Goal: Transaction & Acquisition: Book appointment/travel/reservation

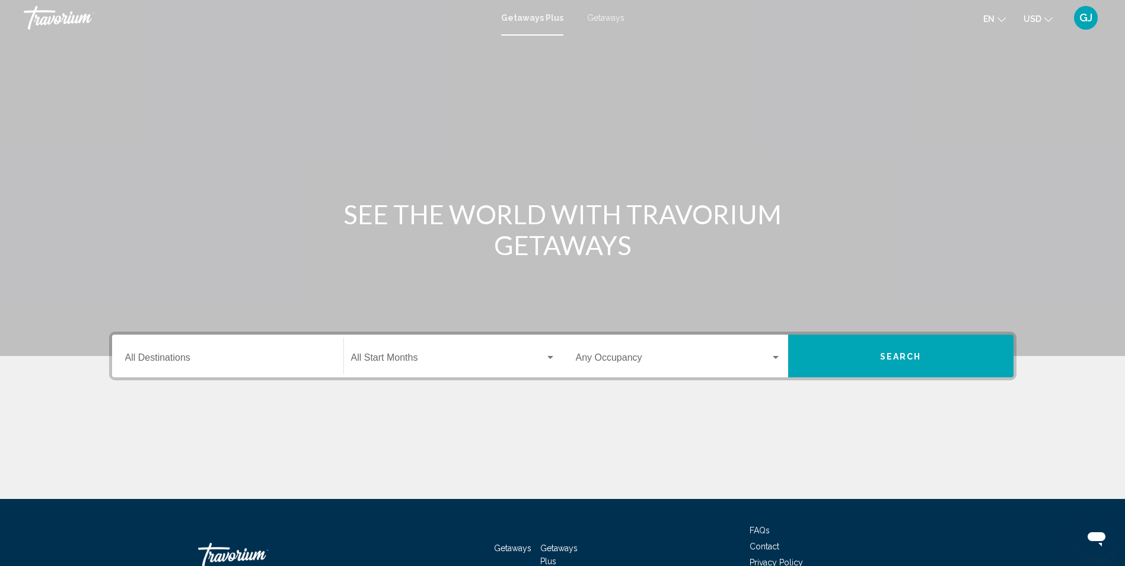
click at [292, 355] on input "Destination All Destinations" at bounding box center [227, 360] width 205 height 11
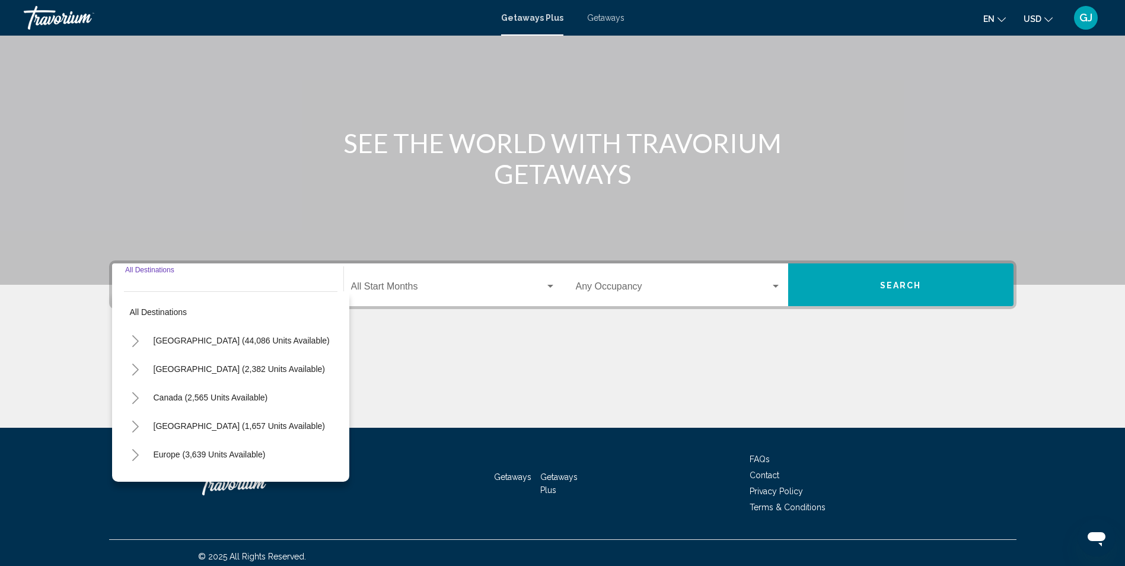
scroll to position [78, 0]
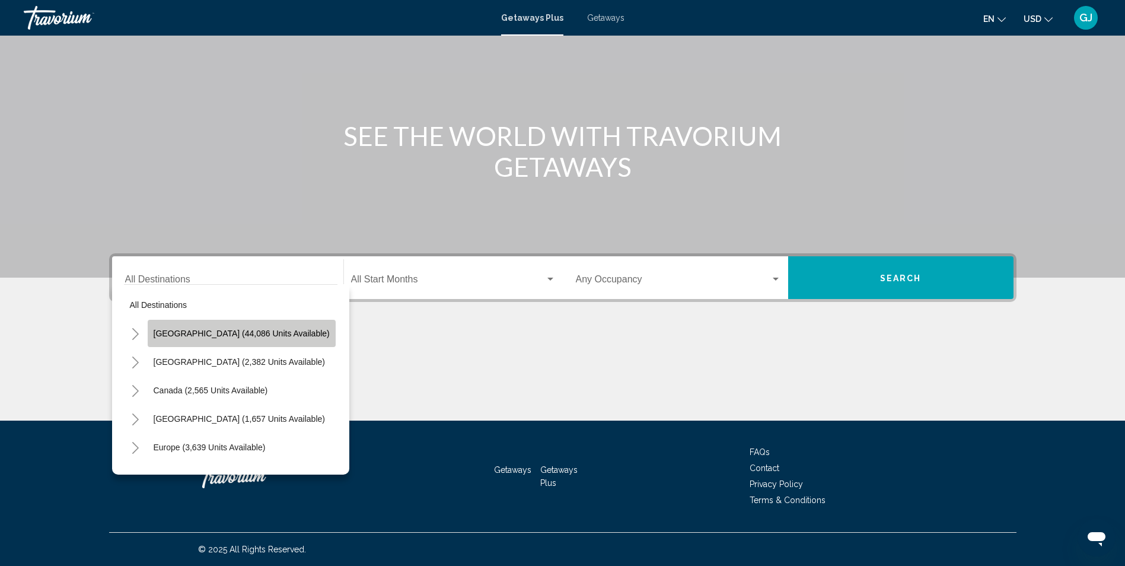
click at [266, 339] on button "[GEOGRAPHIC_DATA] (44,086 units available)" at bounding box center [242, 333] width 188 height 27
type input "**********"
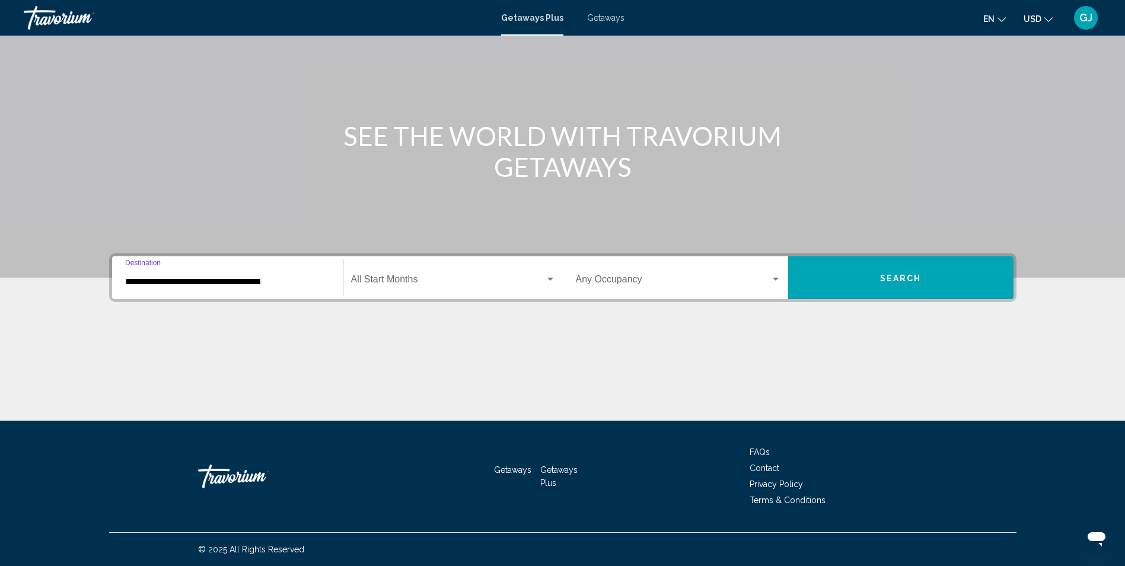
click at [259, 285] on input "**********" at bounding box center [227, 281] width 205 height 11
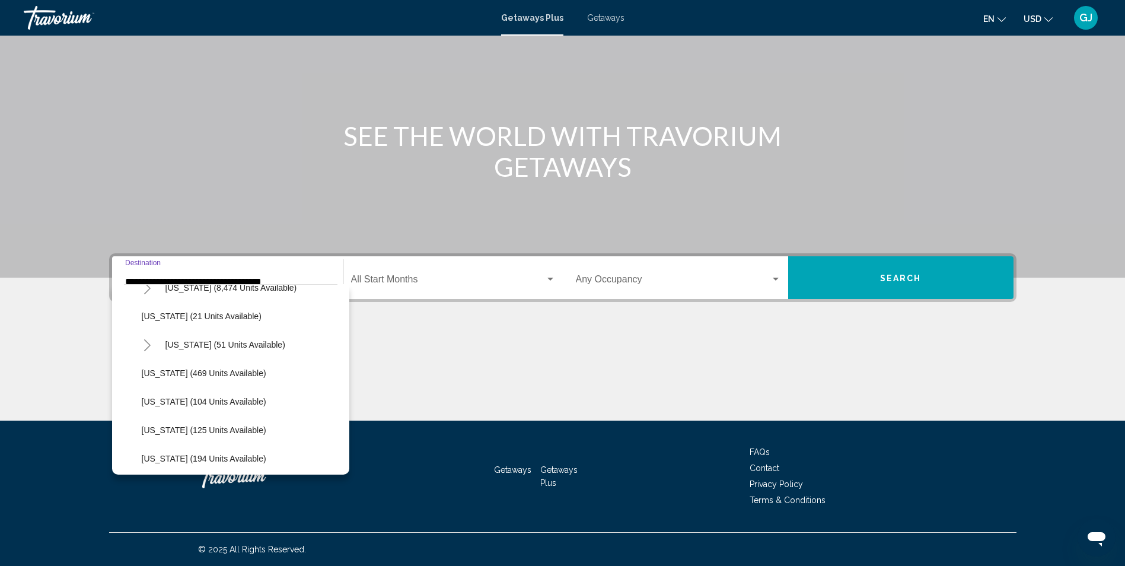
scroll to position [237, 0]
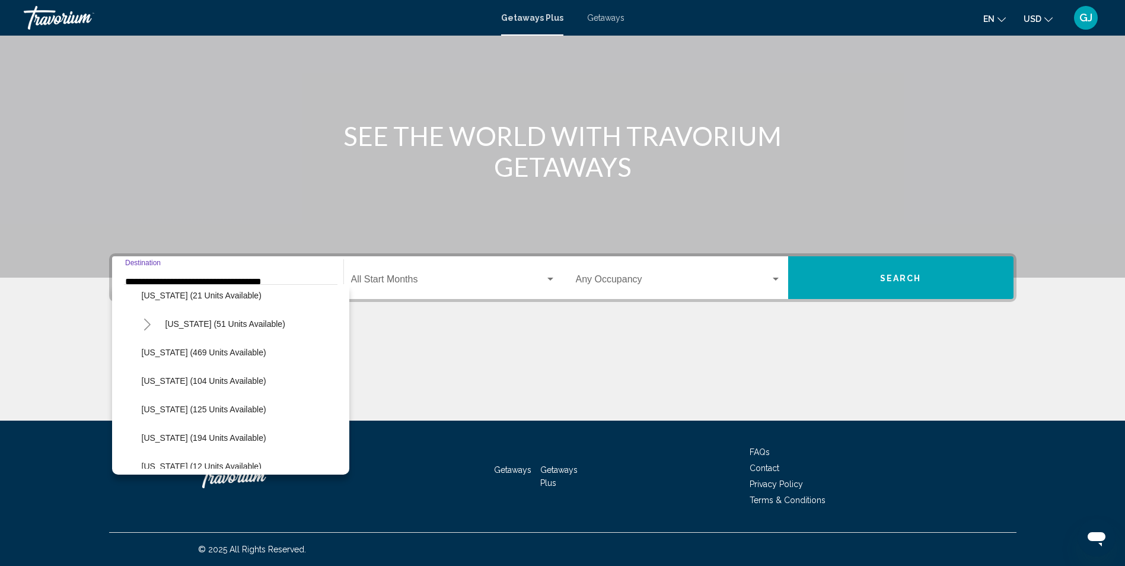
click at [253, 383] on li "[US_STATE] (104 units available)" at bounding box center [237, 380] width 202 height 28
drag, startPoint x: 229, startPoint y: 382, endPoint x: 285, endPoint y: 420, distance: 66.9
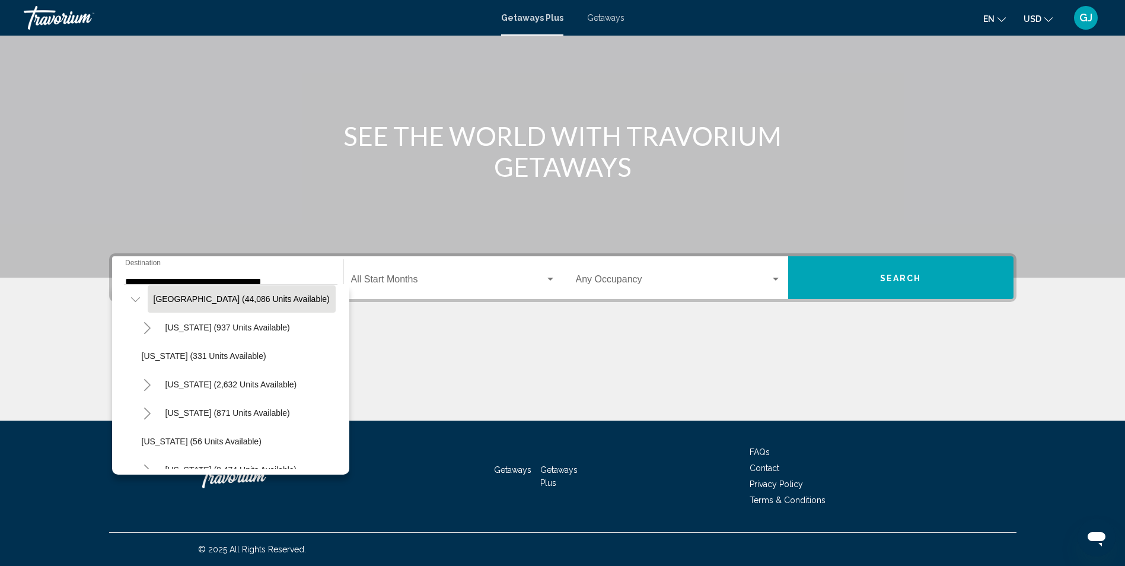
scroll to position [0, 0]
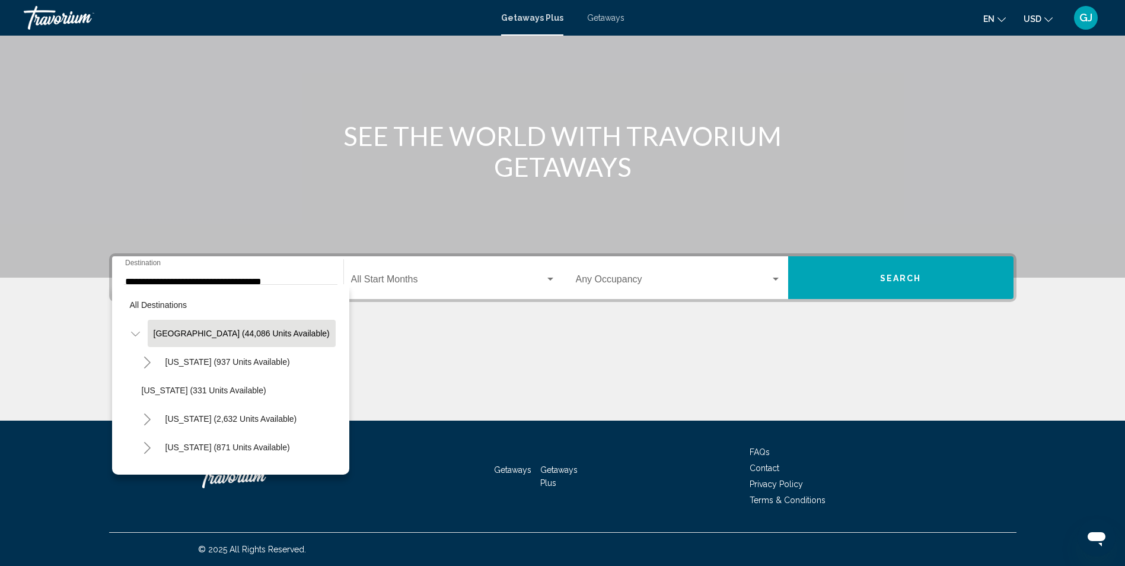
click at [231, 280] on input "**********" at bounding box center [227, 281] width 205 height 11
click at [463, 354] on div "Main content" at bounding box center [562, 375] width 907 height 89
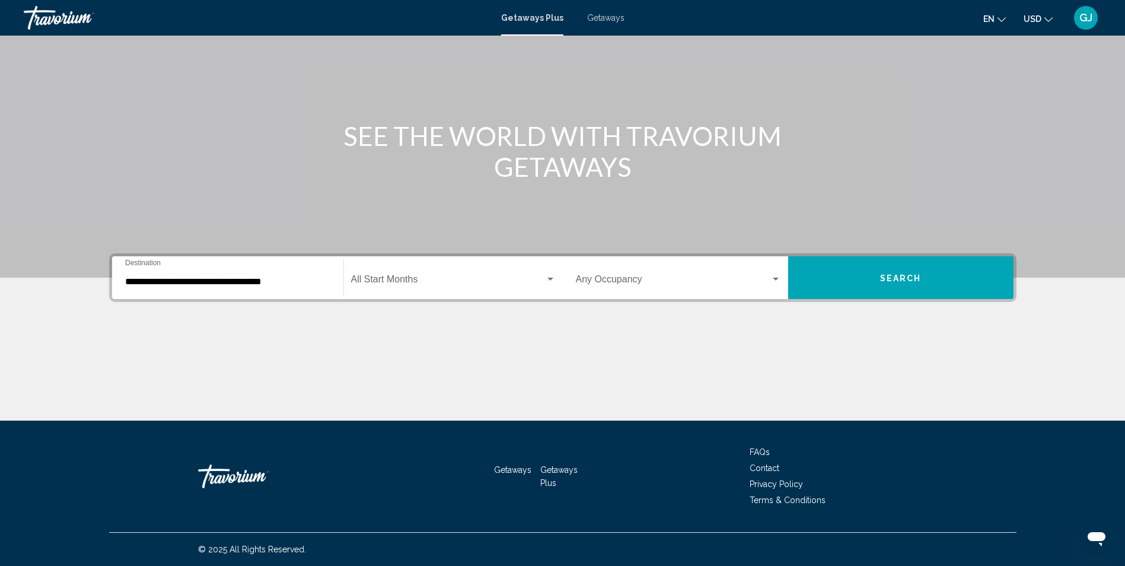
click at [400, 275] on div "Start Month All Start Months" at bounding box center [453, 277] width 205 height 37
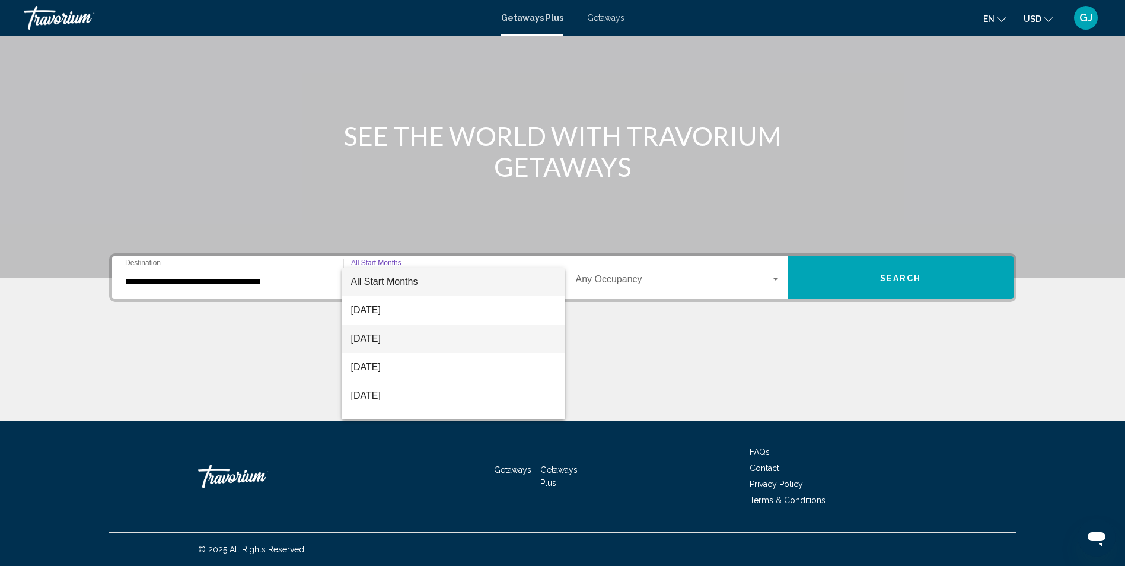
click at [392, 337] on span "[DATE]" at bounding box center [453, 338] width 205 height 28
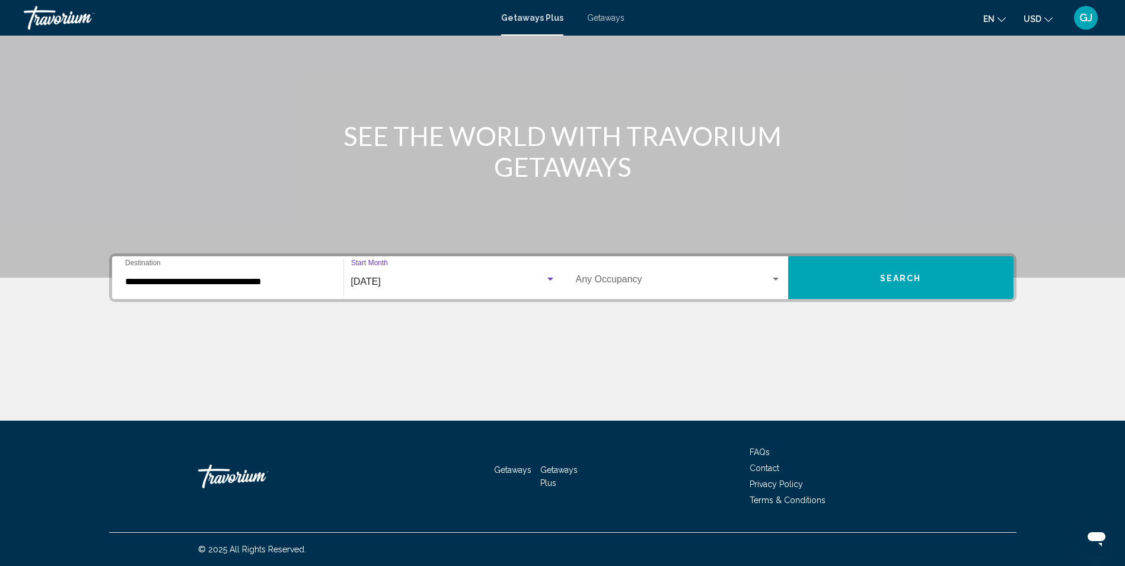
click at [857, 277] on button "Search" at bounding box center [900, 277] width 225 height 43
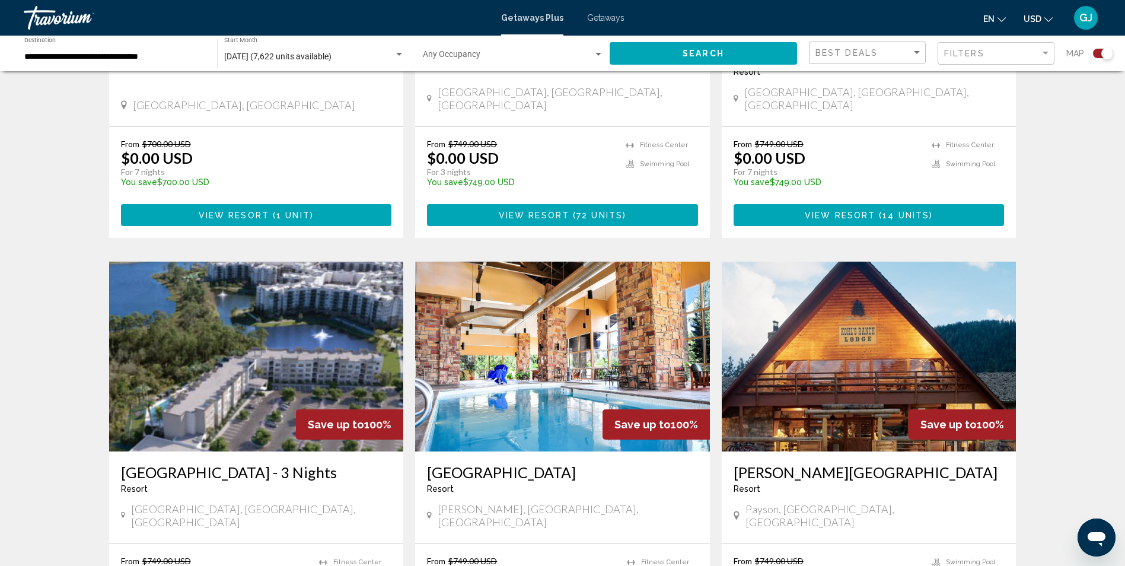
scroll to position [1601, 0]
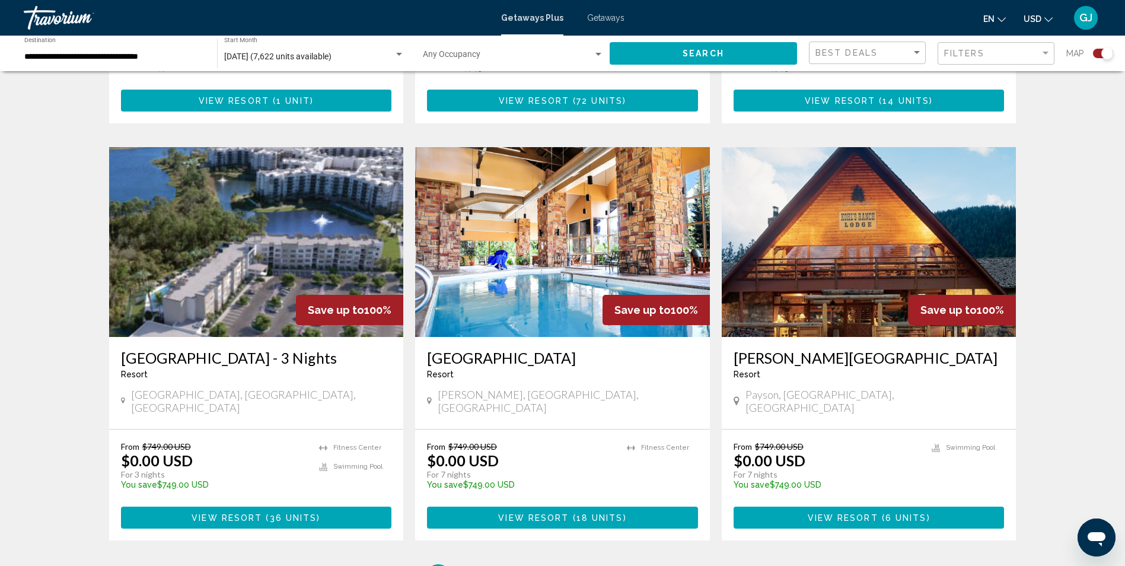
click at [834, 214] on img "Main content" at bounding box center [869, 242] width 295 height 190
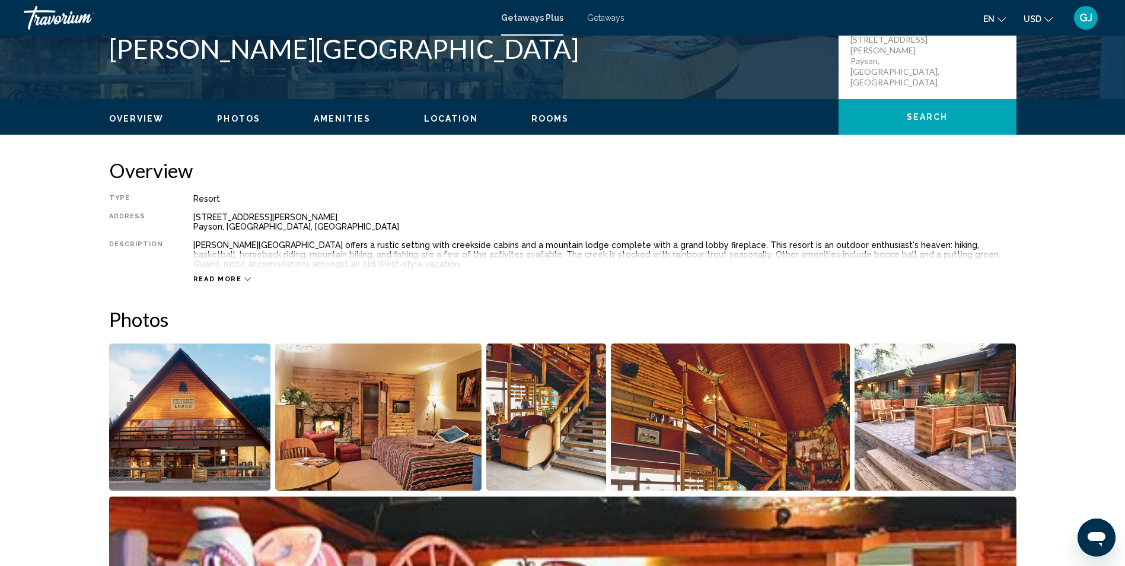
scroll to position [233, 0]
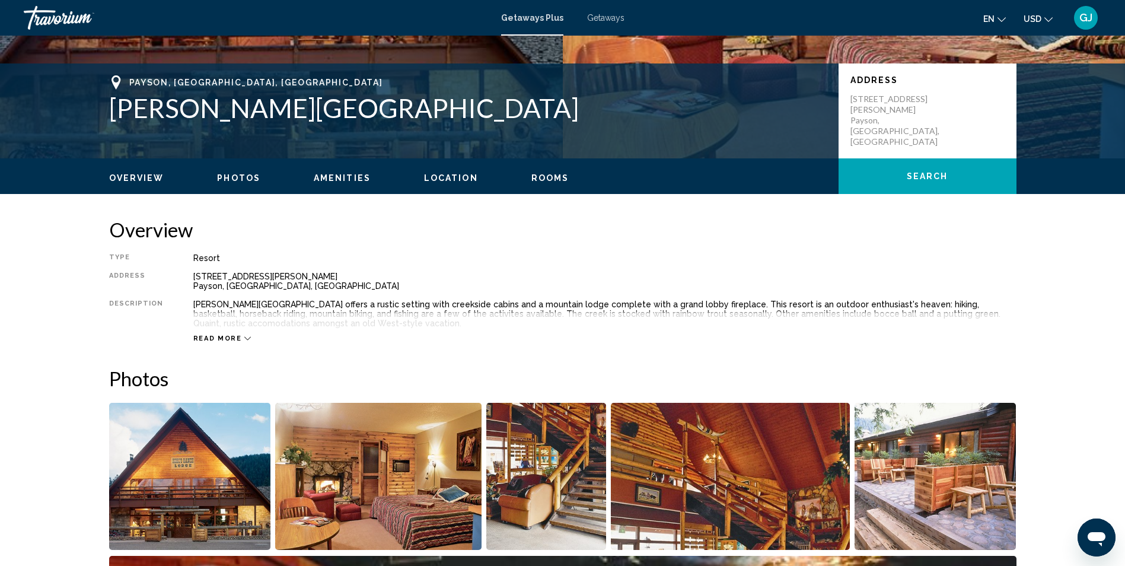
click at [244, 336] on icon "Main content" at bounding box center [247, 338] width 7 height 7
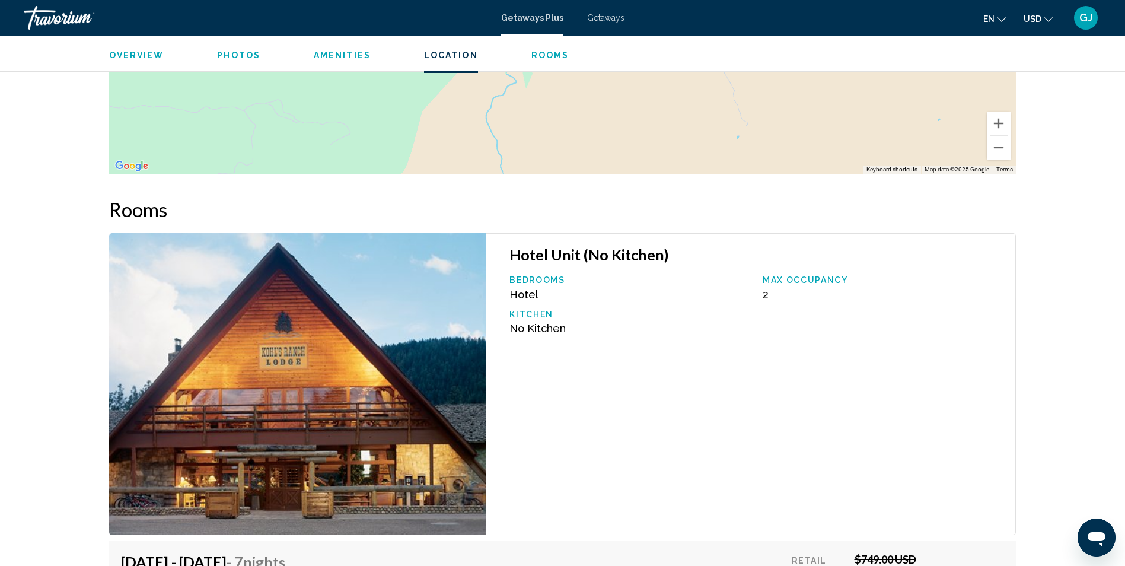
scroll to position [1775, 0]
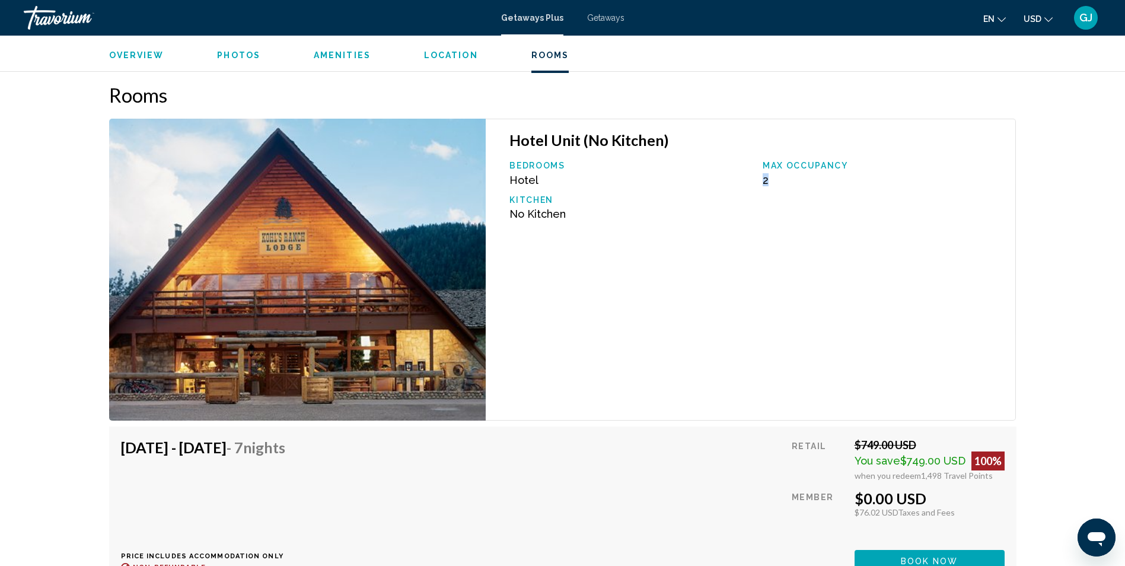
drag, startPoint x: 779, startPoint y: 184, endPoint x: 758, endPoint y: 189, distance: 21.3
click at [758, 189] on div "Bedrooms Hotel Max Occupancy 2 Kitchen No Kitchen" at bounding box center [756, 195] width 506 height 68
click at [592, 343] on div "Hotel Unit (No Kitchen) Bedrooms Hotel Max Occupancy 2 Kitchen No Kitchen" at bounding box center [751, 270] width 530 height 302
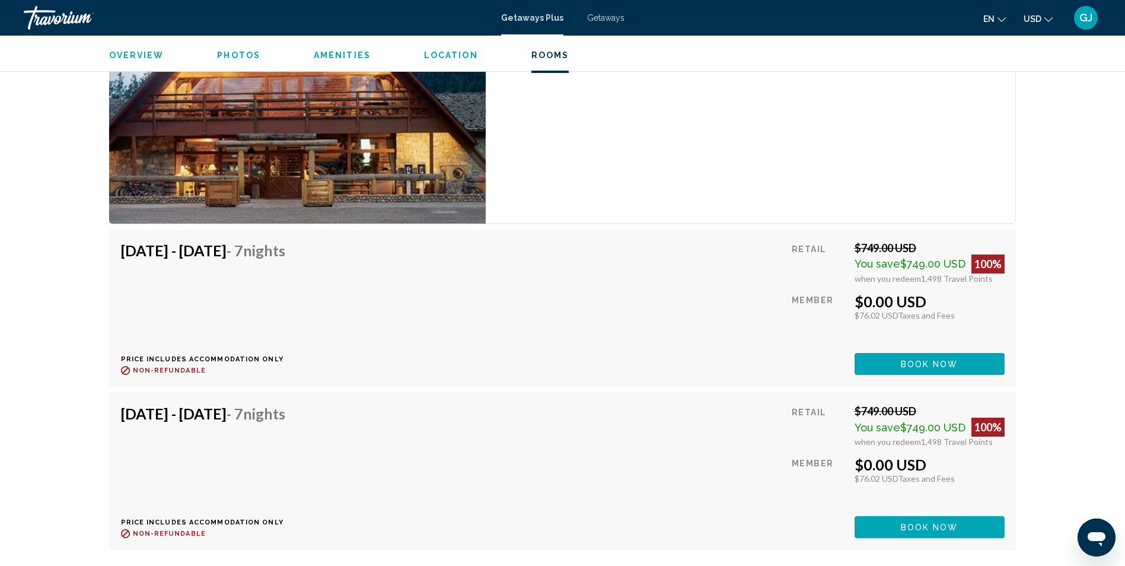
scroll to position [1953, 0]
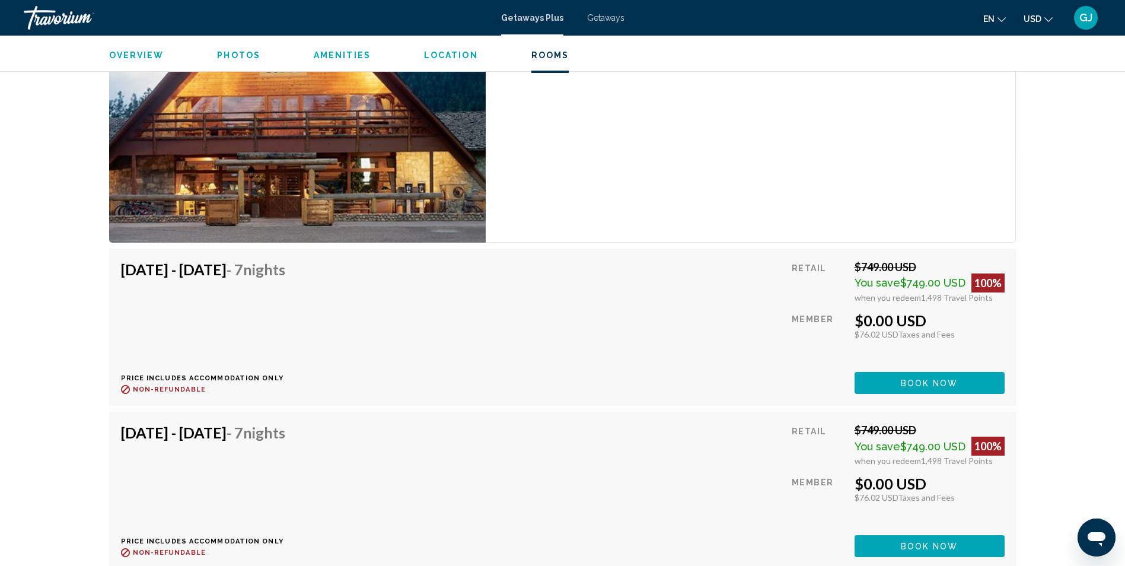
click at [393, 317] on div "[DATE] - [DATE] - 7 Nights Price includes accommodation only Refundable until :…" at bounding box center [563, 326] width 884 height 133
click at [245, 276] on h4 "[DATE] - [DATE] - 7 Nights" at bounding box center [203, 269] width 164 height 18
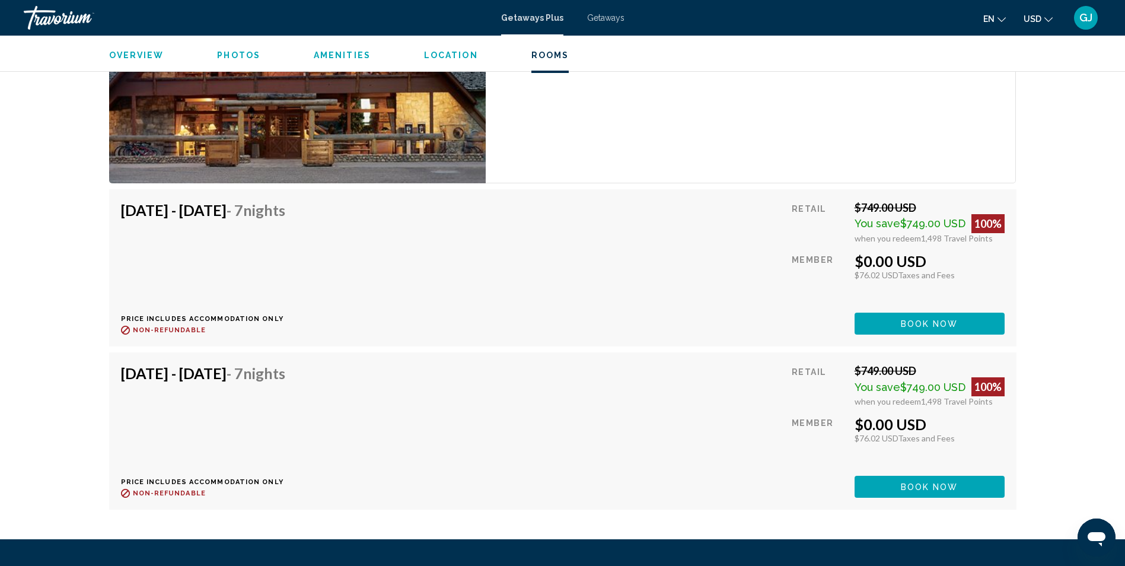
click at [918, 231] on div "You save $749.00 USD 100%" at bounding box center [929, 223] width 150 height 19
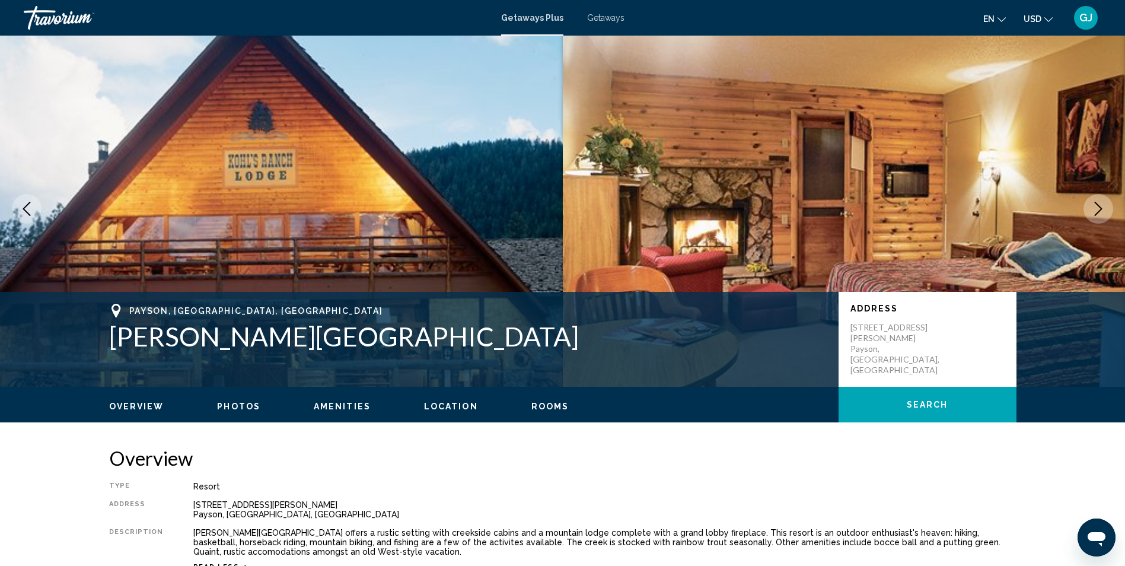
scroll to position [0, 0]
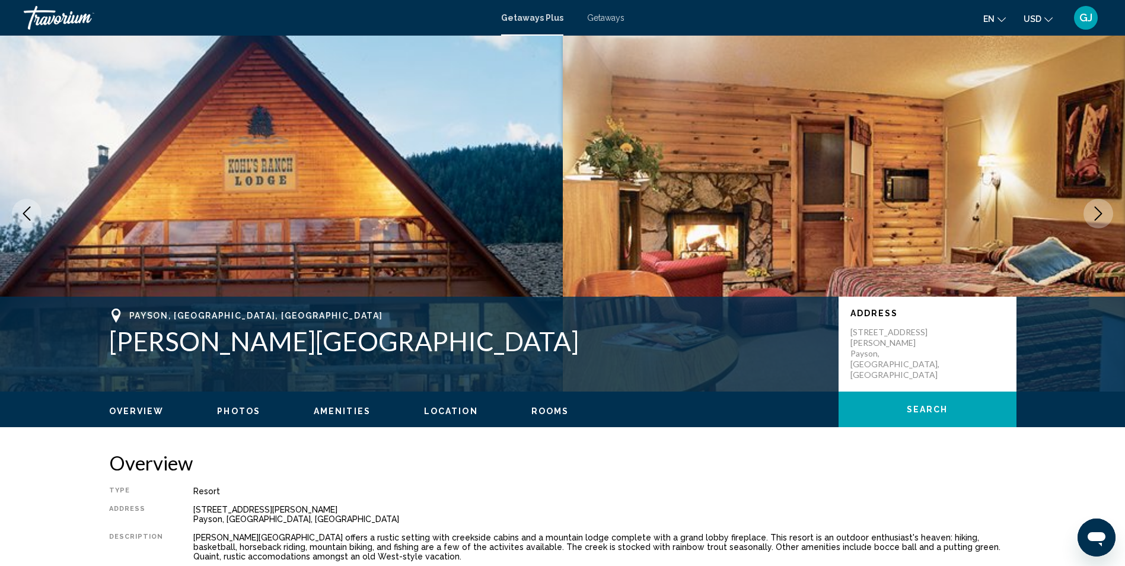
drag, startPoint x: 601, startPoint y: 20, endPoint x: 590, endPoint y: 63, distance: 44.7
click at [601, 20] on span "Getaways" at bounding box center [605, 17] width 37 height 9
